Goal: Obtain resource: Obtain resource

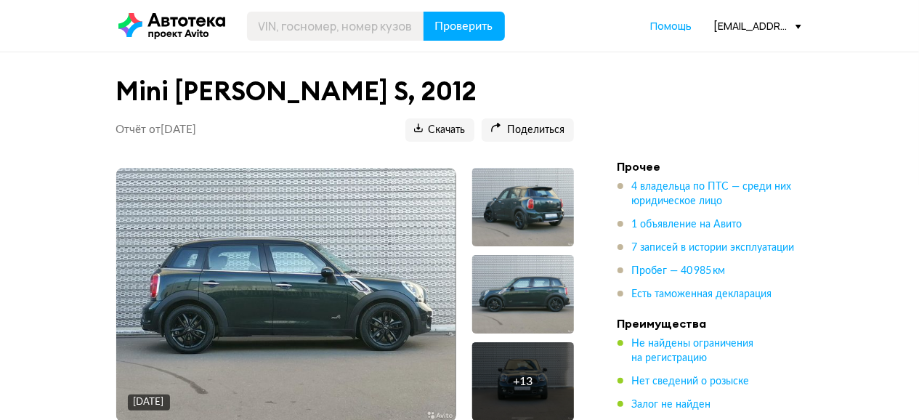
click at [199, 23] on icon at bounding box center [171, 26] width 107 height 26
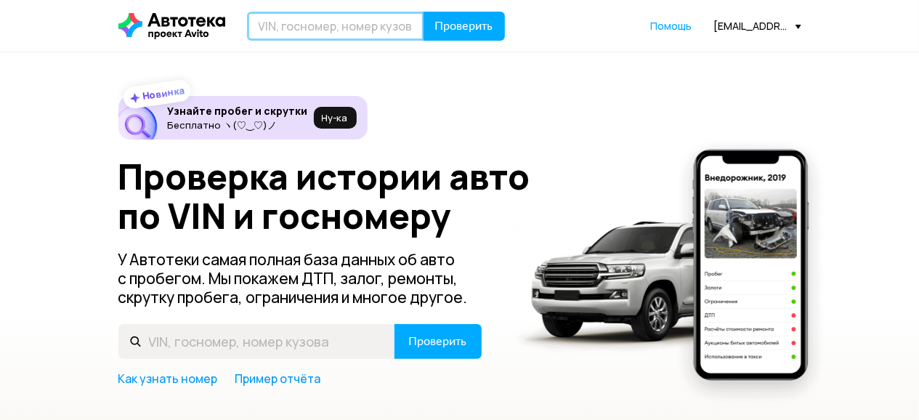
click at [297, 31] on input "text" at bounding box center [335, 26] width 177 height 29
type input "[VEHICLE_IDENTIFICATION_NUMBER]"
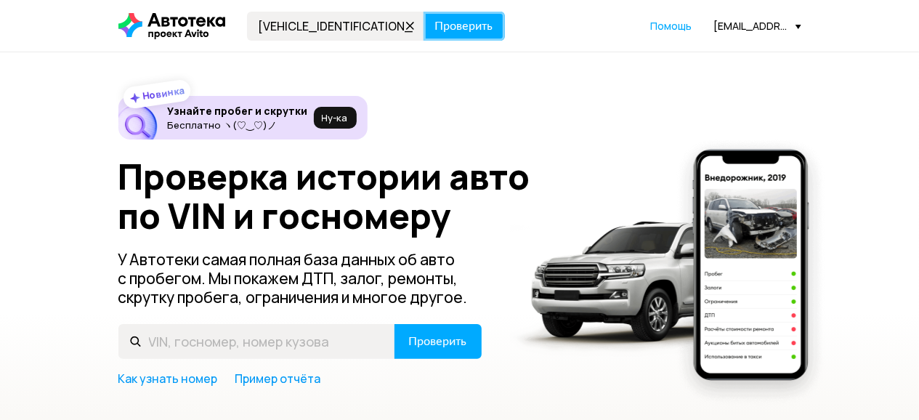
click at [474, 28] on span "Проверить" at bounding box center [464, 26] width 58 height 12
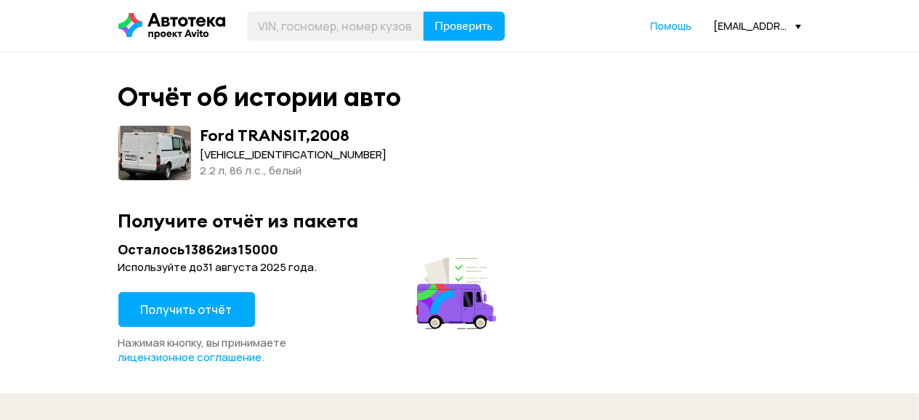
click at [227, 310] on span "Получить отчёт" at bounding box center [187, 310] width 92 height 16
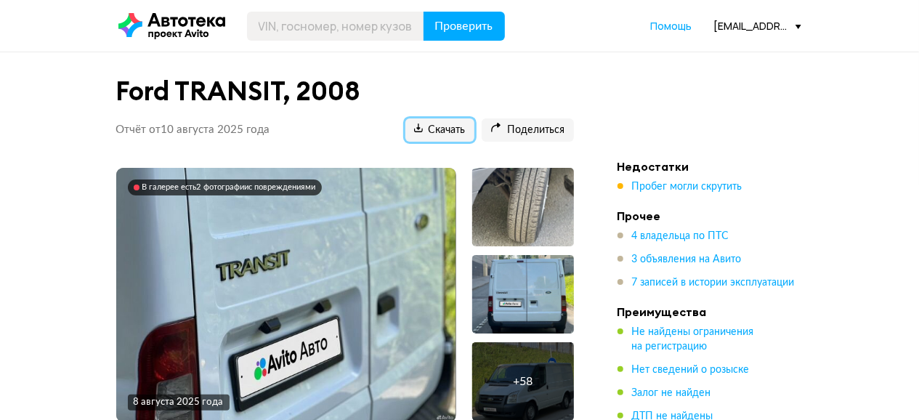
click at [440, 129] on span "Скачать" at bounding box center [440, 131] width 52 height 14
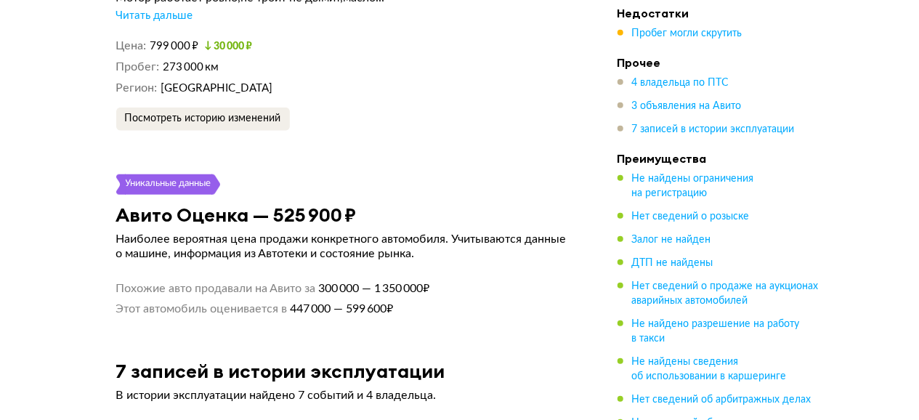
scroll to position [3454, 0]
